Goal: Transaction & Acquisition: Download file/media

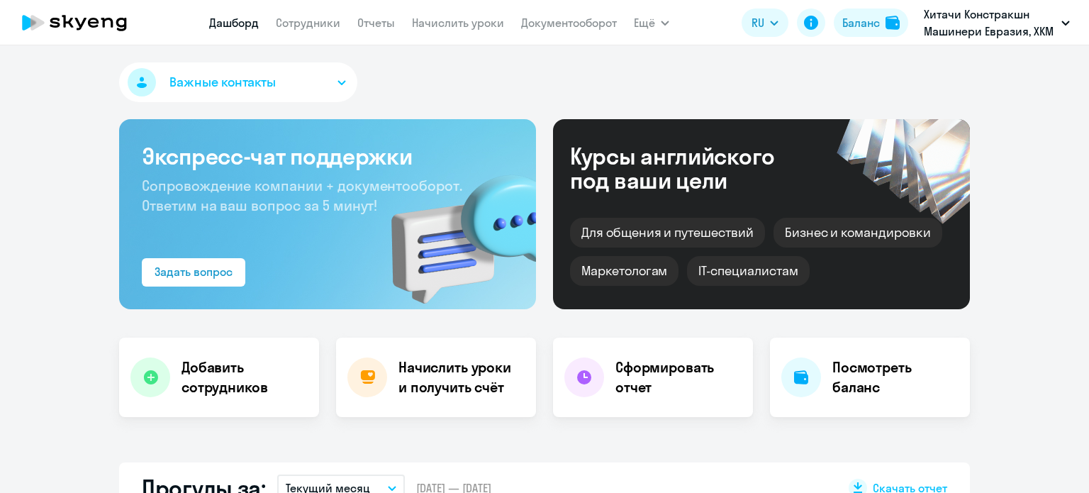
select select "30"
click at [454, 12] on nav "[PERSON_NAME] Отчеты Начислить уроки Документооборот" at bounding box center [413, 23] width 408 height 28
click at [453, 24] on link "Начислить уроки" at bounding box center [458, 23] width 92 height 14
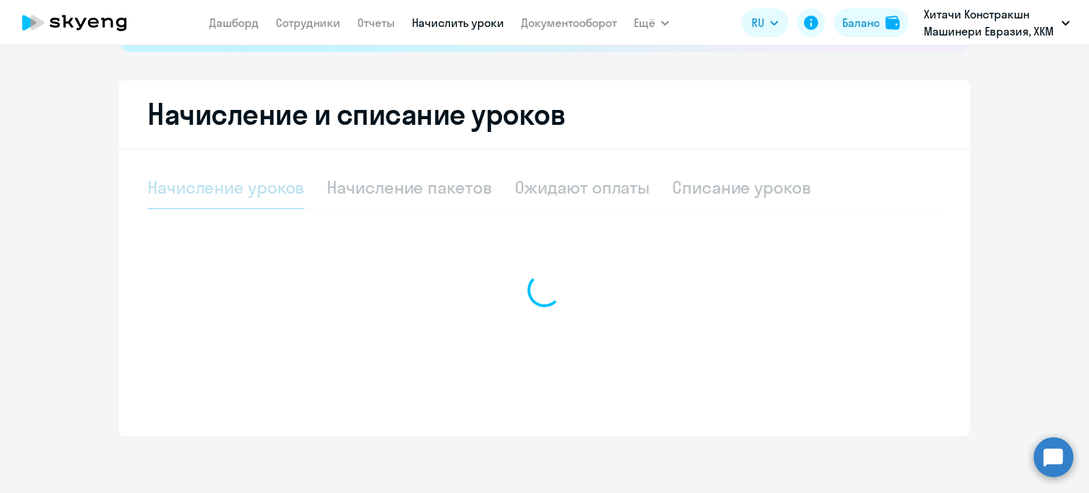
select select "10"
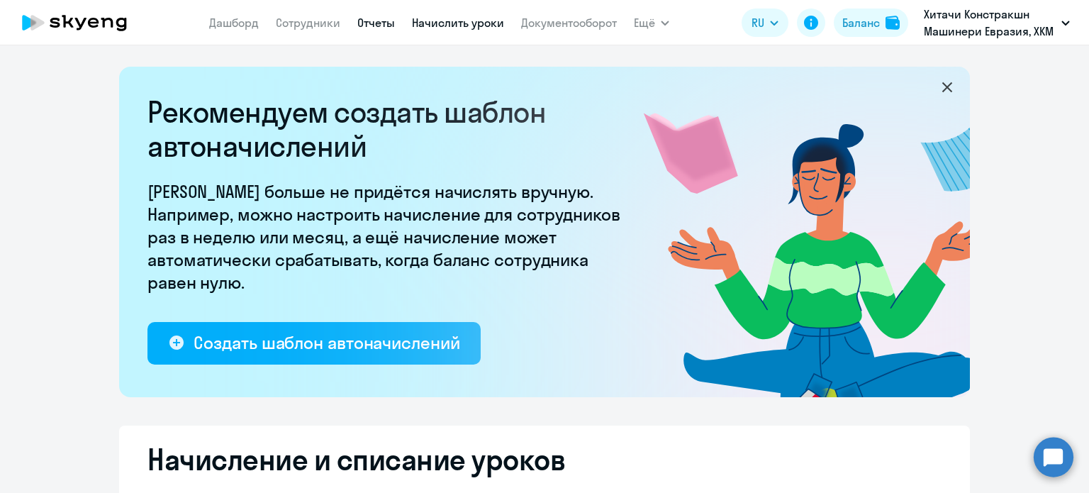
click at [360, 25] on link "Отчеты" at bounding box center [376, 23] width 38 height 14
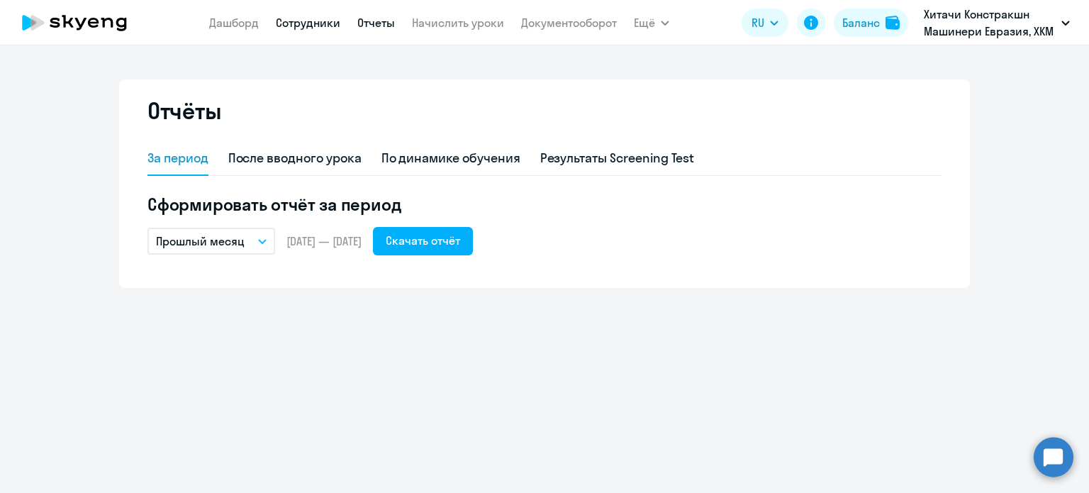
click at [284, 25] on link "Сотрудники" at bounding box center [308, 23] width 65 height 14
click at [558, 30] on app-menu-item-link "Документооборот" at bounding box center [569, 23] width 96 height 18
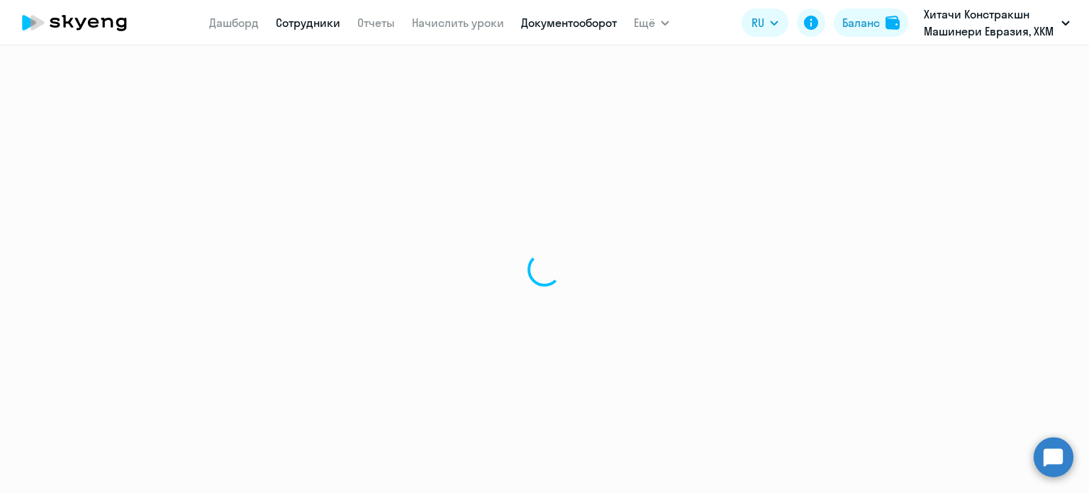
click at [553, 18] on link "Документооборот" at bounding box center [569, 23] width 96 height 14
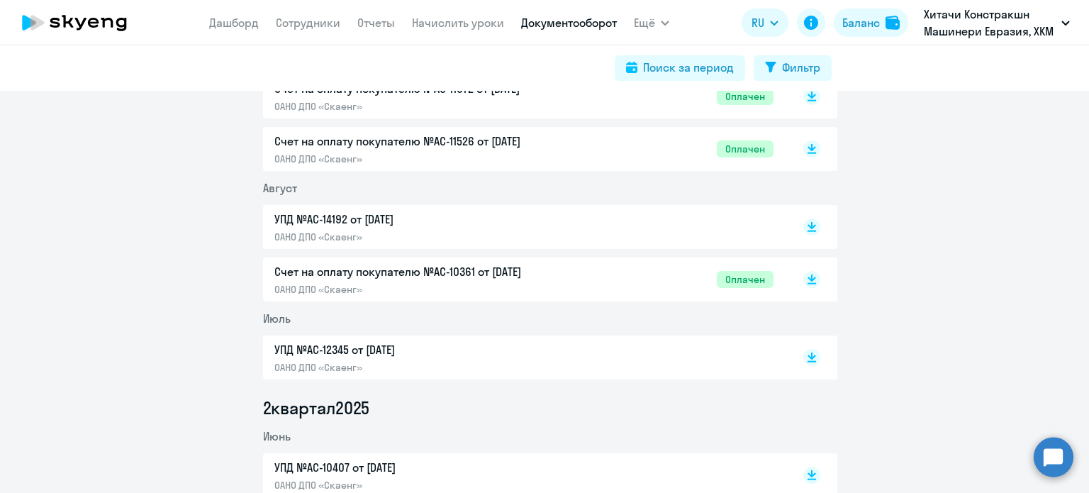
scroll to position [354, 0]
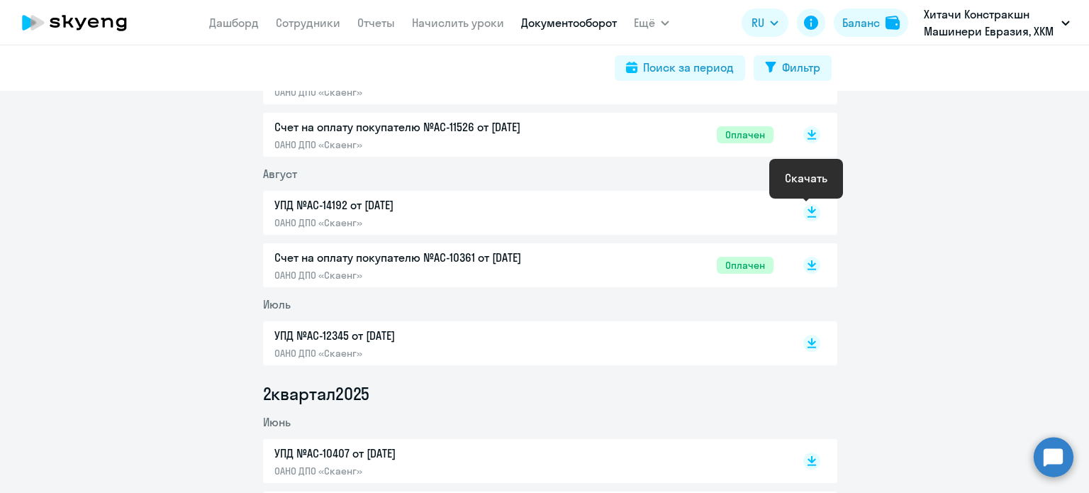
click at [803, 212] on rect at bounding box center [811, 212] width 17 height 17
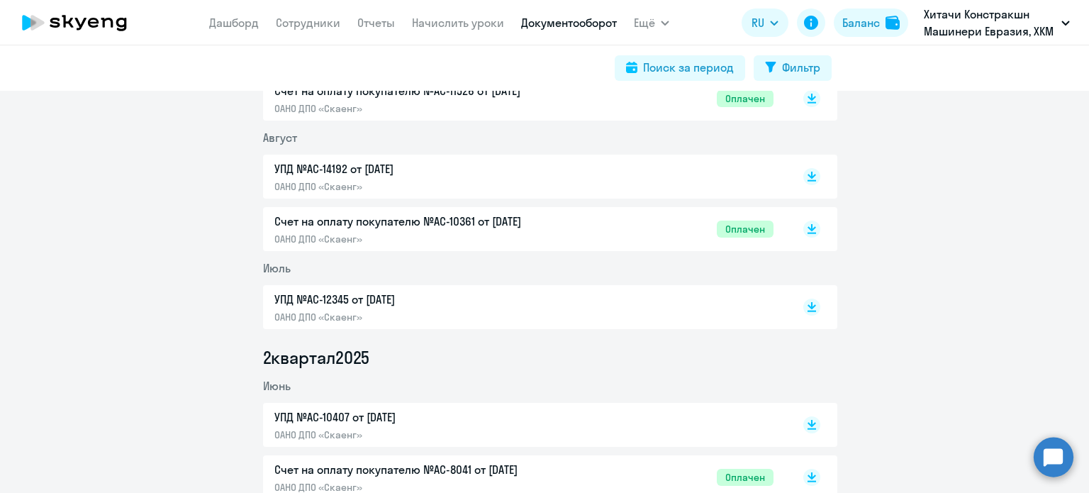
scroll to position [425, 0]
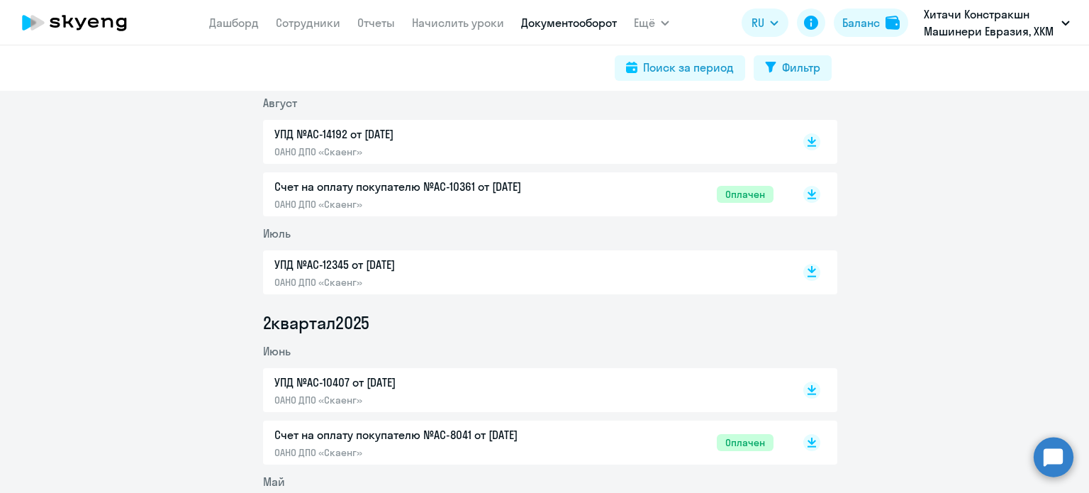
click at [803, 273] on rect at bounding box center [811, 272] width 17 height 17
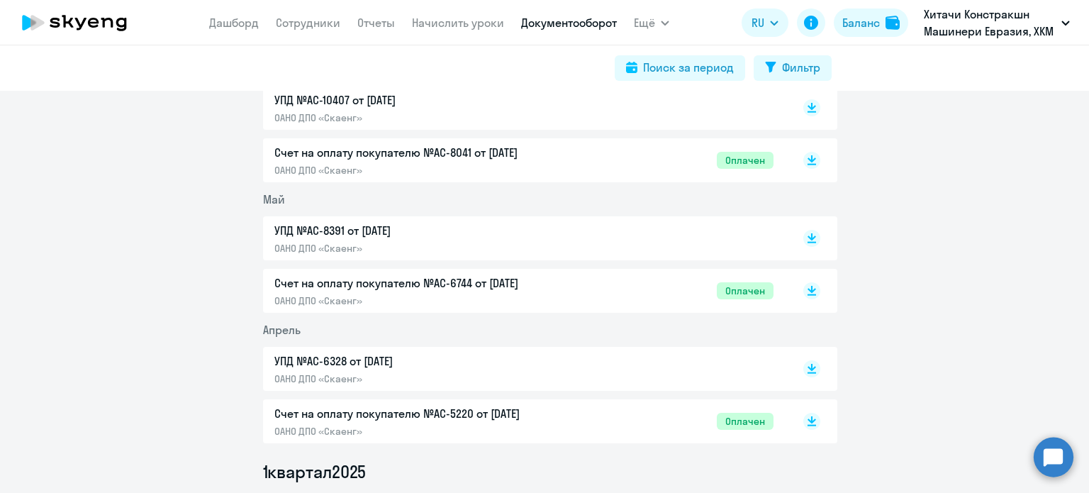
scroll to position [0, 0]
